Goal: Manage account settings

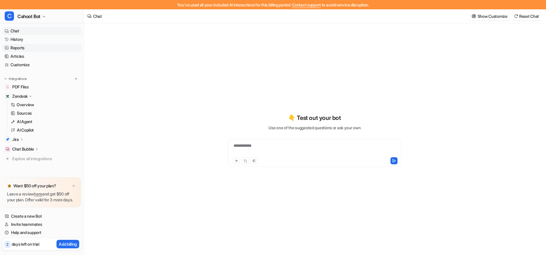
scroll to position [72, 0]
click at [64, 246] on p "Add billing" at bounding box center [68, 244] width 18 height 6
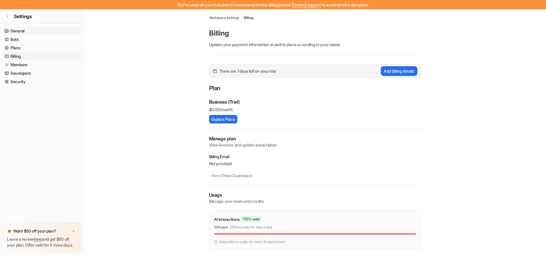
click at [11, 33] on link "General" at bounding box center [41, 31] width 79 height 8
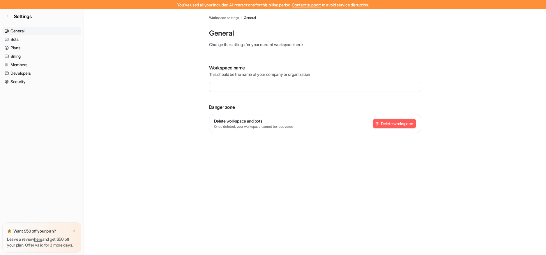
type input "**********"
